Goal: Information Seeking & Learning: Compare options

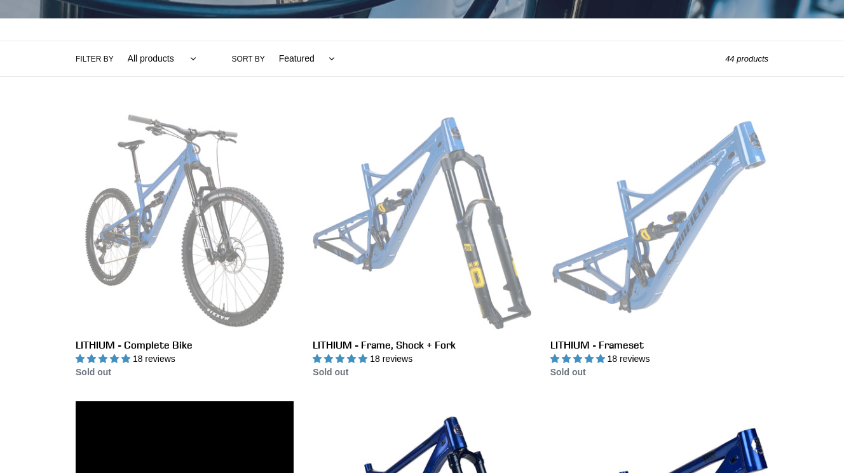
scroll to position [287, 0]
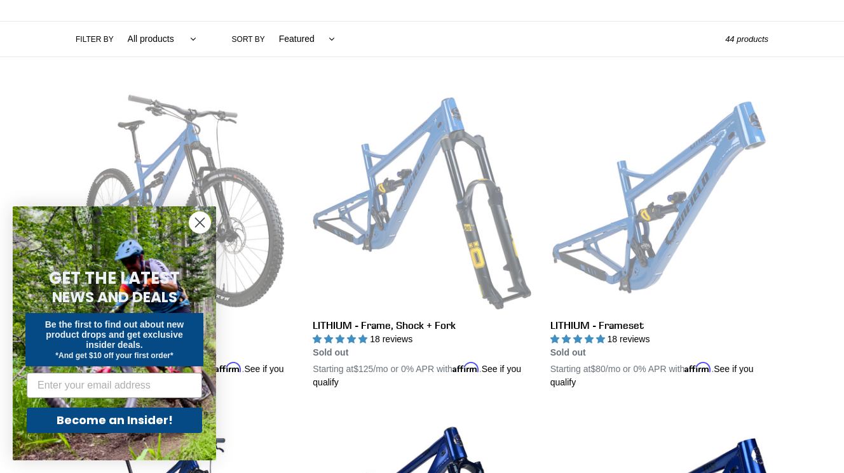
click at [193, 222] on circle "Close dialog" at bounding box center [199, 222] width 21 height 21
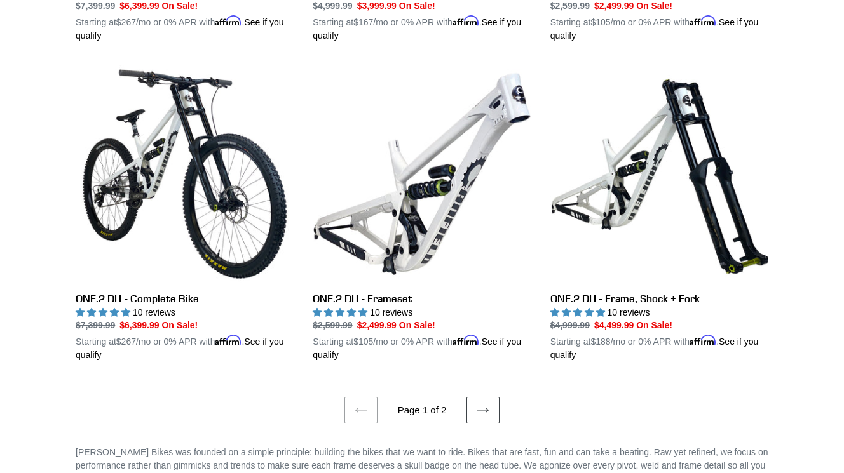
scroll to position [2530, 0]
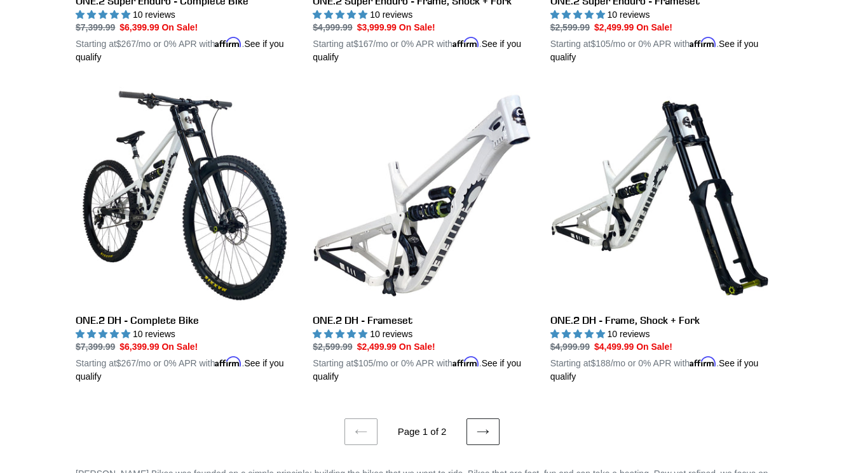
click at [484, 426] on icon at bounding box center [483, 432] width 13 height 13
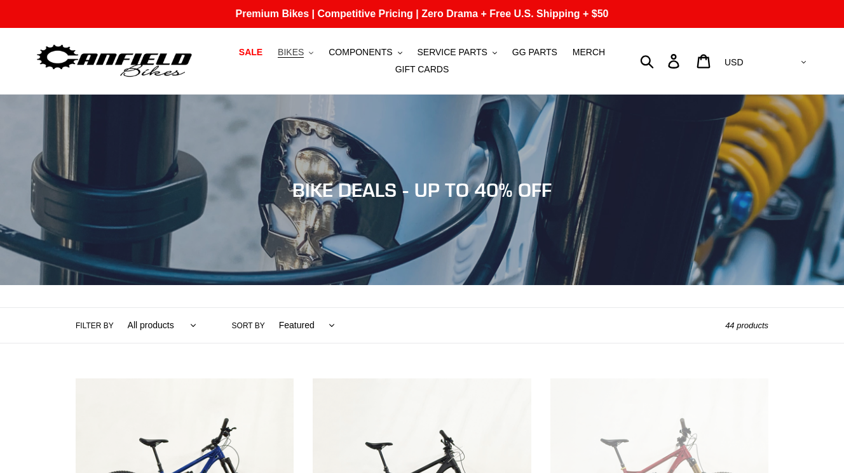
click at [293, 53] on span "BIKES" at bounding box center [291, 52] width 26 height 11
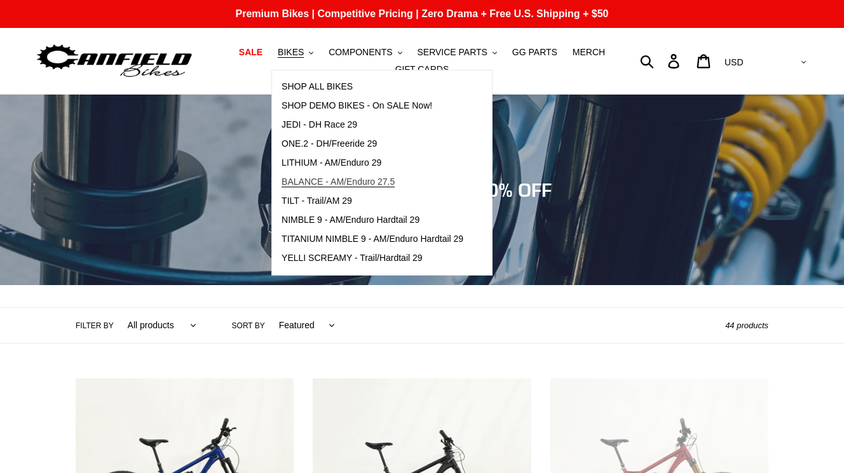
click at [318, 181] on span "BALANCE - AM/Enduro 27.5" at bounding box center [338, 182] width 113 height 11
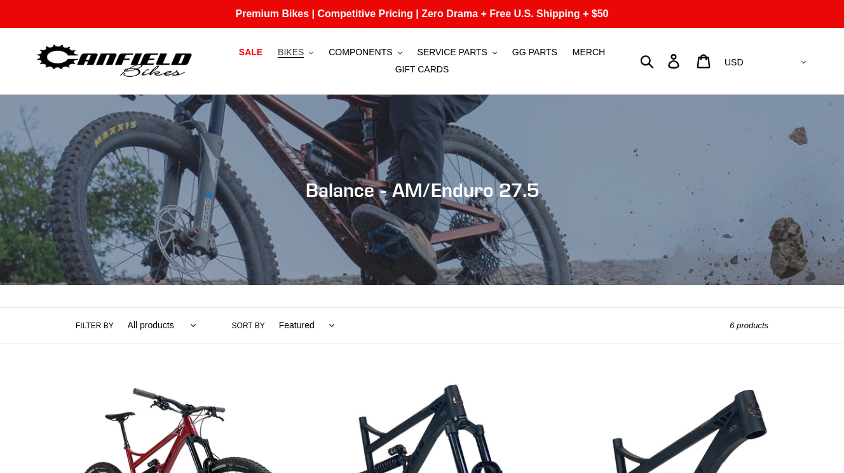
click at [303, 56] on span "BIKES" at bounding box center [291, 52] width 26 height 11
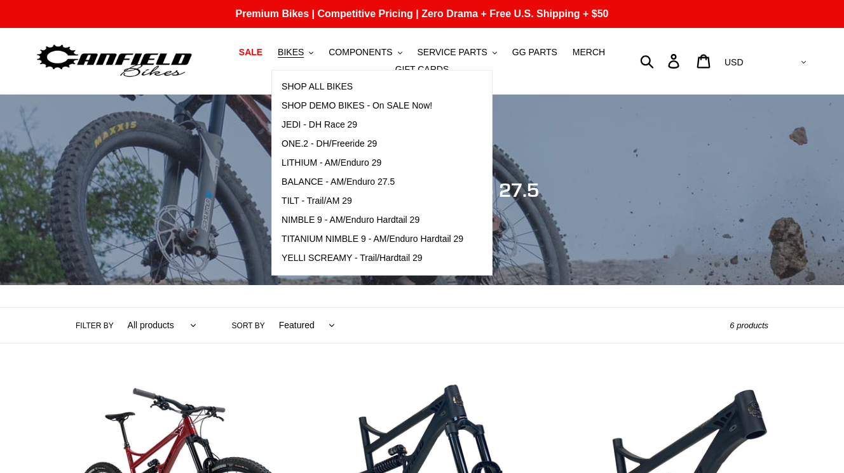
click at [260, 65] on ul "SALE BIKES .cls-1{fill:#231f20} SHOP ALL BIKES SHOP DEMO BIKES - On SALE Now! J…" at bounding box center [422, 61] width 387 height 34
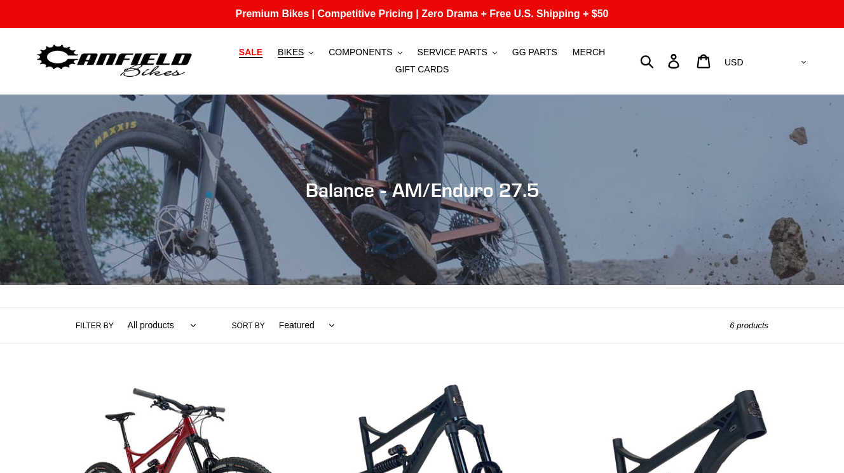
click at [255, 50] on span "SALE" at bounding box center [251, 52] width 24 height 11
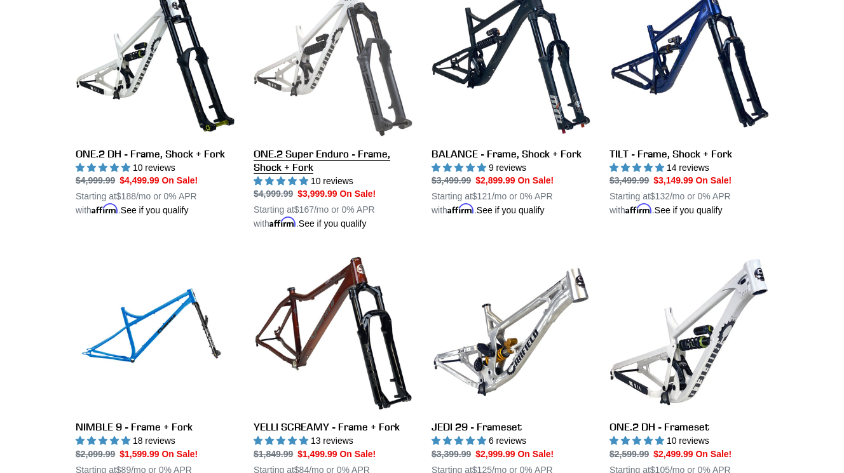
scroll to position [1977, 0]
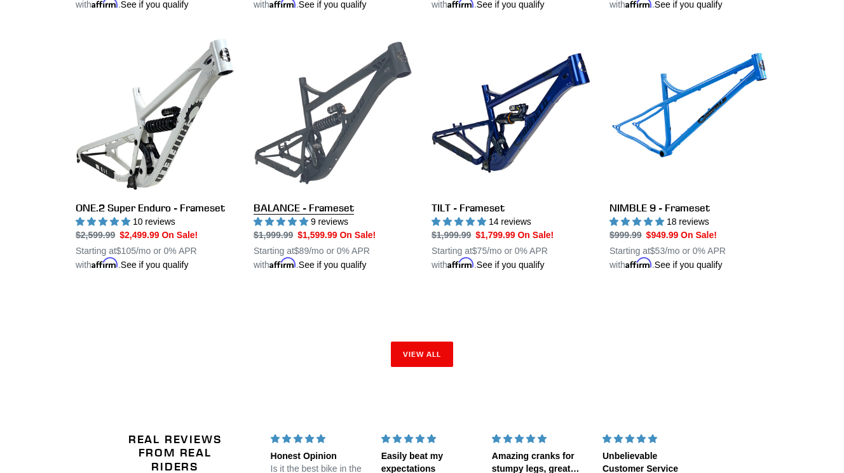
click at [350, 120] on link "BALANCE - Frameset" at bounding box center [333, 153] width 159 height 238
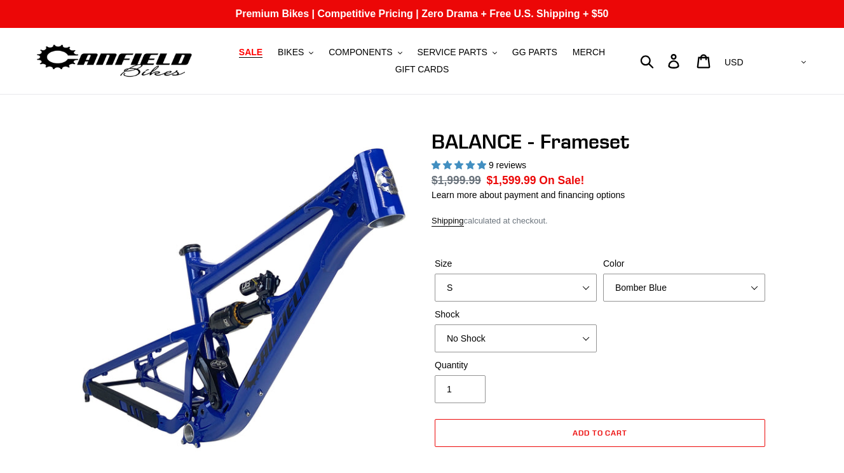
select select "highest-rating"
select select "M"
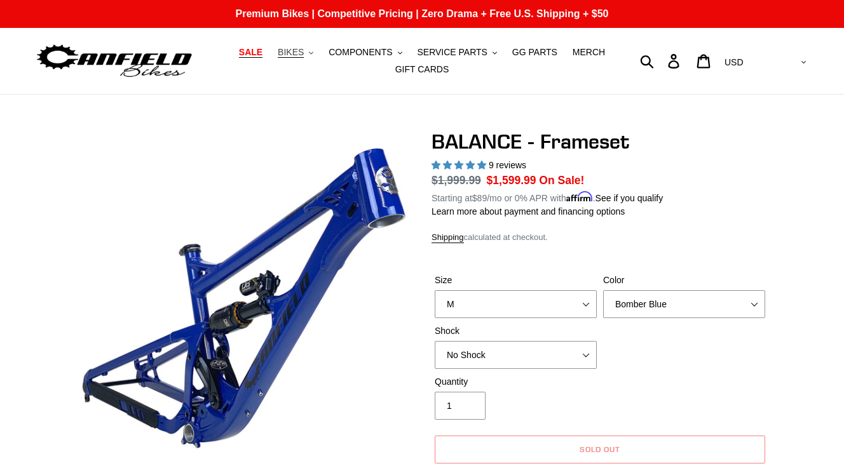
click at [288, 51] on span "BIKES" at bounding box center [291, 52] width 26 height 11
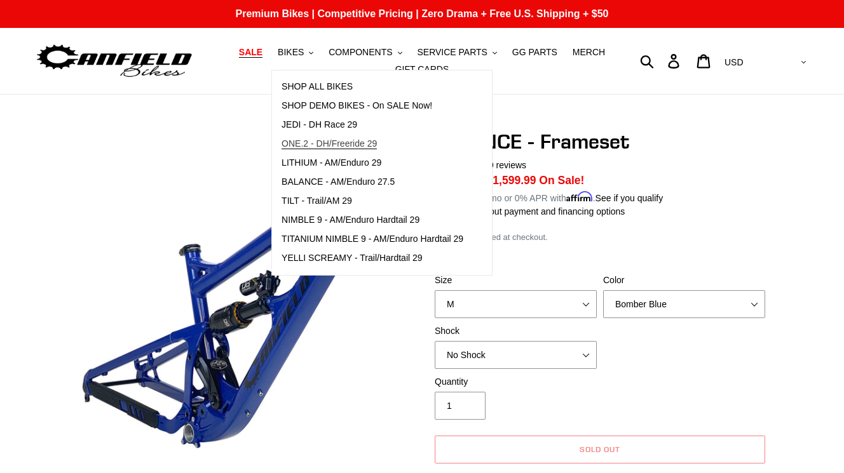
click at [310, 146] on span "ONE.2 - DH/Freeride 29" at bounding box center [329, 144] width 95 height 11
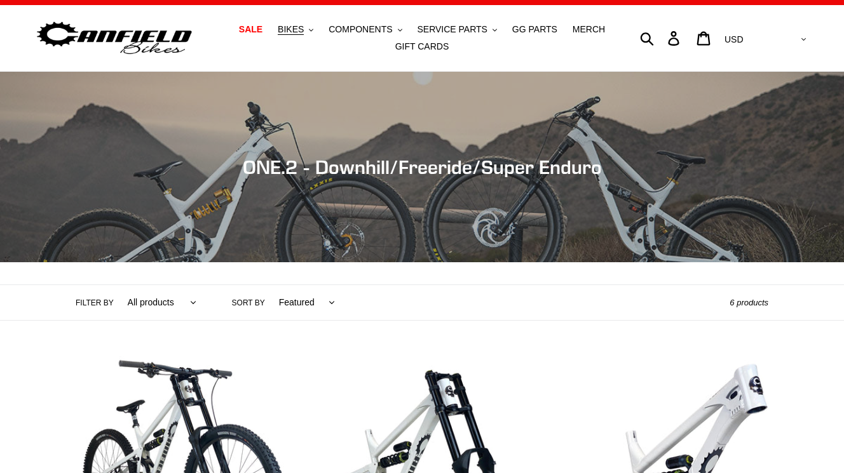
scroll to position [1, 0]
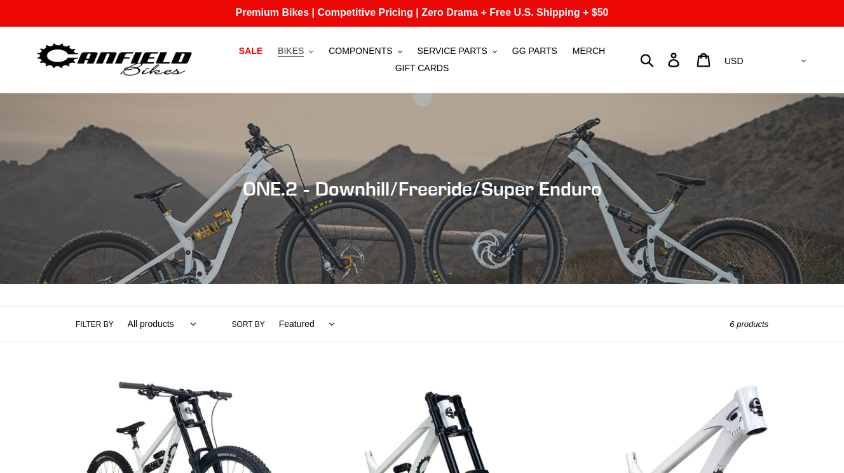
click at [286, 54] on span "BIKES" at bounding box center [291, 51] width 26 height 11
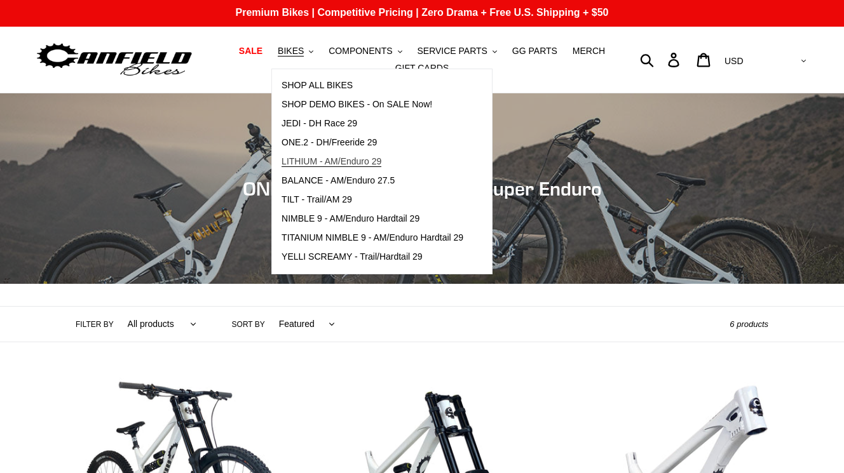
click at [371, 165] on span "LITHIUM - AM/Enduro 29" at bounding box center [332, 161] width 100 height 11
